Goal: Task Accomplishment & Management: Manage account settings

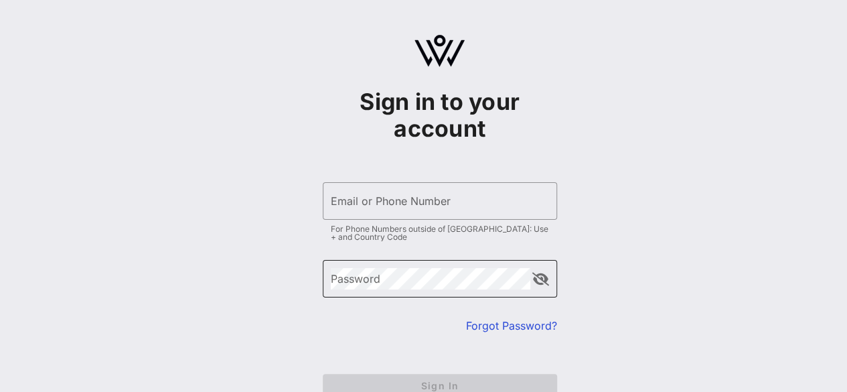
type input "[PERSON_NAME][EMAIL_ADDRESS][PERSON_NAME][DOMAIN_NAME]"
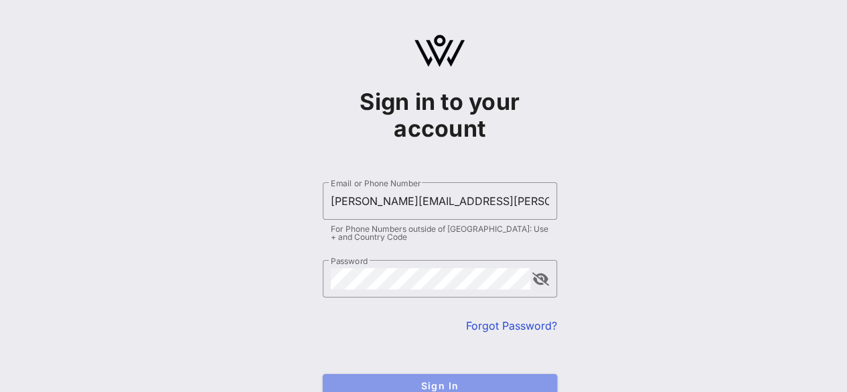
click at [359, 380] on span "Sign In" at bounding box center [439, 385] width 213 height 11
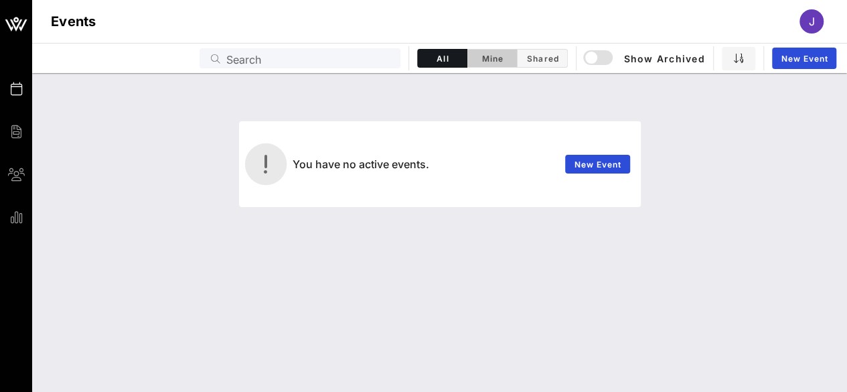
click at [497, 50] on button "Mine" at bounding box center [492, 58] width 50 height 19
click at [514, 53] on button "Mine" at bounding box center [492, 58] width 50 height 19
click at [536, 58] on span "Shared" at bounding box center [541, 59] width 33 height 10
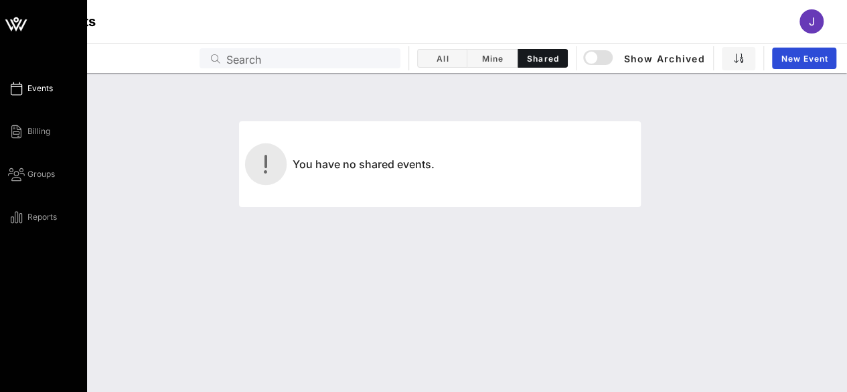
click at [25, 78] on div "Events Billing Groups Reports" at bounding box center [43, 196] width 87 height 392
click at [36, 97] on div "Events Billing Groups Reports" at bounding box center [47, 152] width 79 height 145
click at [17, 131] on icon at bounding box center [16, 132] width 17 height 2
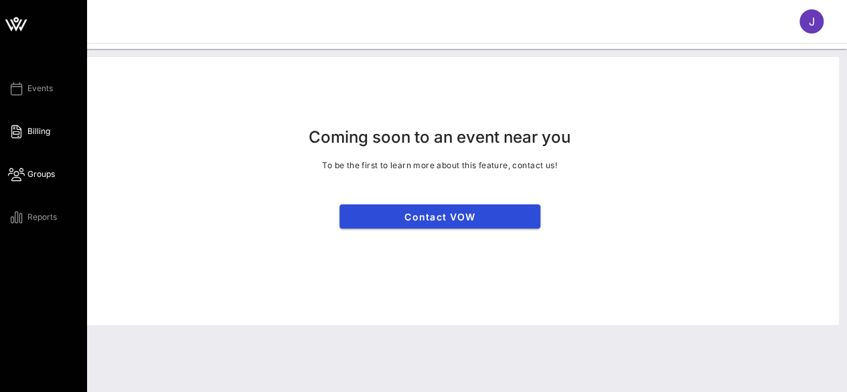
click at [35, 176] on span "Groups" at bounding box center [40, 174] width 27 height 12
click at [36, 218] on span "Reports" at bounding box center [41, 217] width 29 height 12
click at [36, 92] on span "Events" at bounding box center [39, 88] width 25 height 12
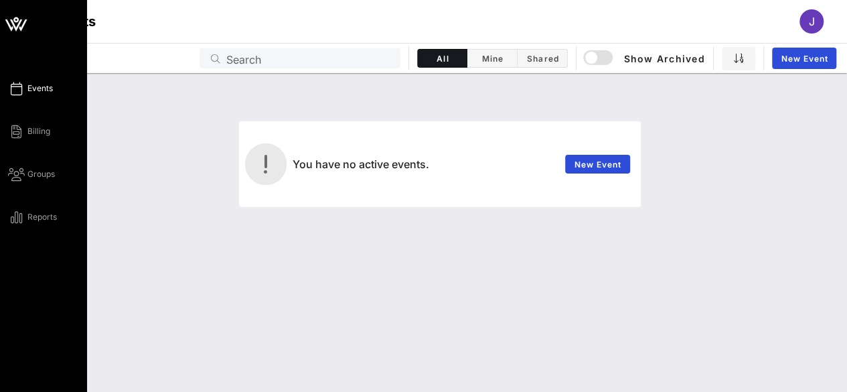
click at [5, 21] on icon at bounding box center [16, 24] width 32 height 32
click at [7, 14] on icon at bounding box center [16, 24] width 32 height 32
click at [10, 18] on icon at bounding box center [16, 24] width 32 height 32
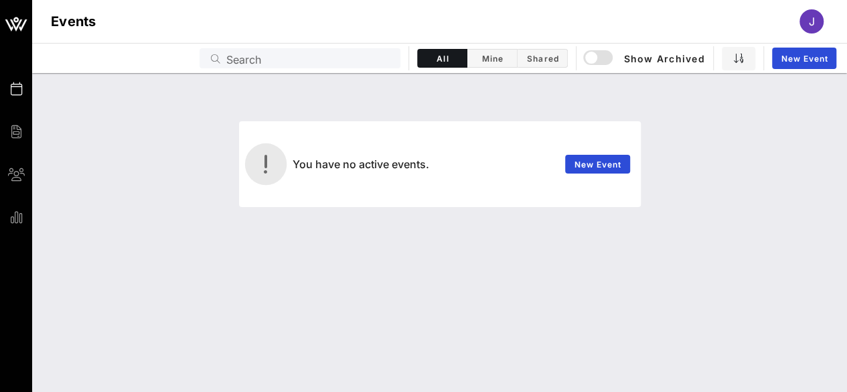
click at [483, 68] on div "Events Search All Mine Shared Show Archived New Event" at bounding box center [439, 58] width 815 height 30
click at [487, 61] on span "Mine" at bounding box center [491, 59] width 33 height 10
click at [560, 59] on button "Shared" at bounding box center [542, 58] width 50 height 19
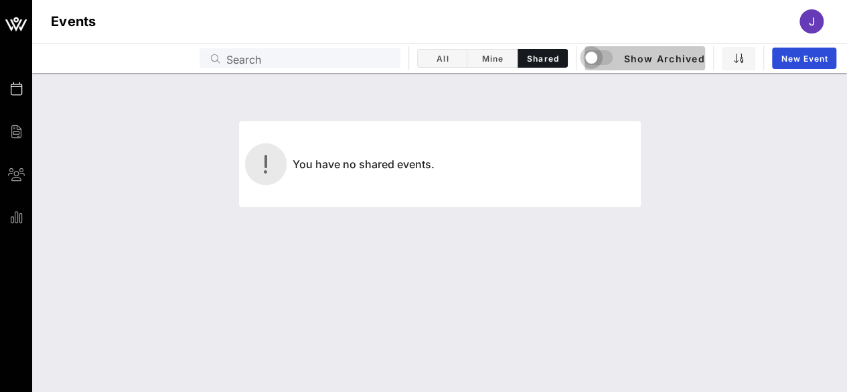
click at [600, 56] on div "button" at bounding box center [591, 57] width 19 height 19
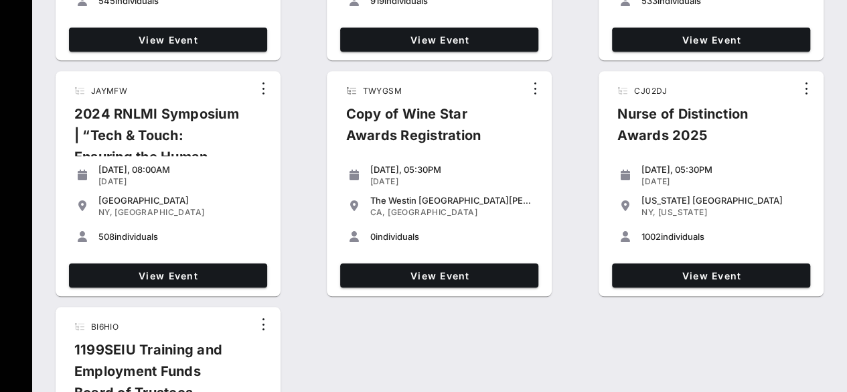
scroll to position [503, 0]
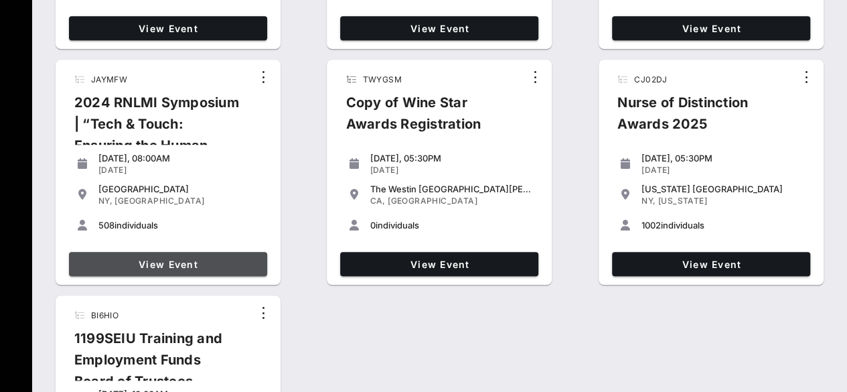
click at [212, 260] on span "View Event" at bounding box center [167, 263] width 187 height 11
